Goal: Navigation & Orientation: Find specific page/section

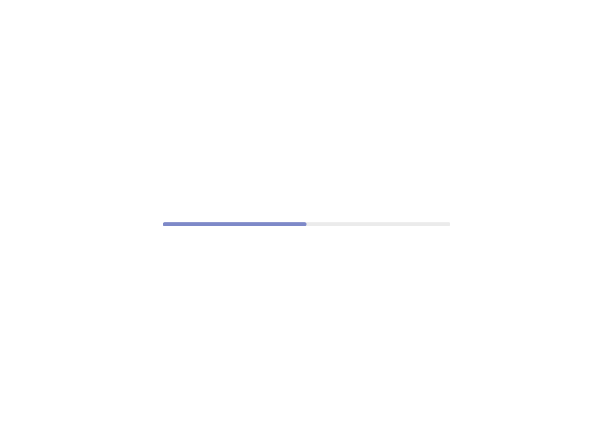
drag, startPoint x: 281, startPoint y: 385, endPoint x: 310, endPoint y: 395, distance: 30.6
click at [282, 386] on div at bounding box center [306, 224] width 613 height 448
drag, startPoint x: 300, startPoint y: 326, endPoint x: 400, endPoint y: 409, distance: 129.9
click at [300, 334] on div at bounding box center [306, 224] width 613 height 448
